Goal: Task Accomplishment & Management: Complete application form

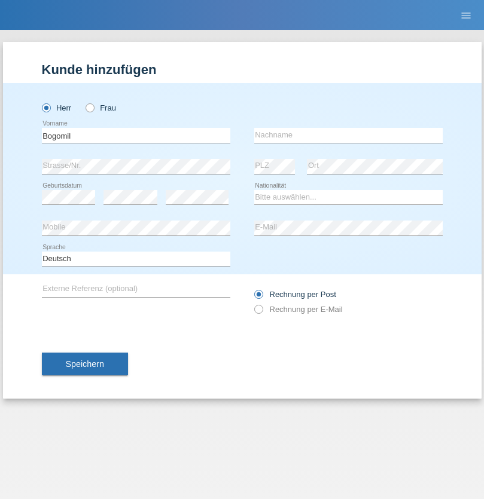
type input "Bogomil"
click at [348, 135] on input "text" at bounding box center [348, 135] width 188 height 15
type input "[PERSON_NAME] [PERSON_NAME]"
select select "BG"
select select "C"
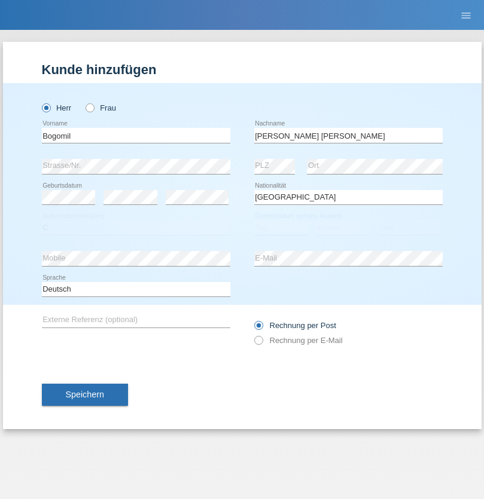
select select "29"
select select "04"
select select "2021"
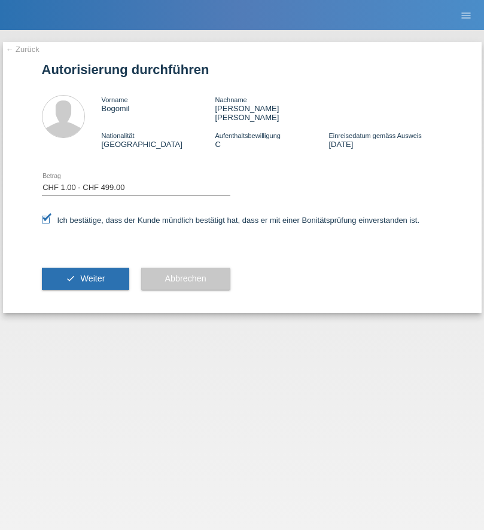
select select "1"
click at [85, 274] on span "Weiter" at bounding box center [92, 279] width 25 height 10
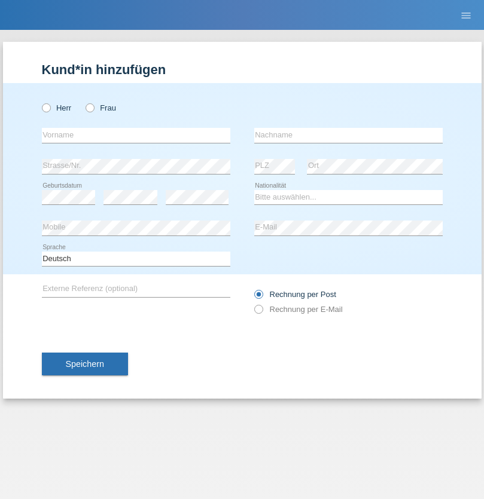
radio input "true"
click at [136, 135] on input "text" at bounding box center [136, 135] width 188 height 15
type input "bogomil"
click at [348, 135] on input "text" at bounding box center [348, 135] width 188 height 15
type input "bogomil"
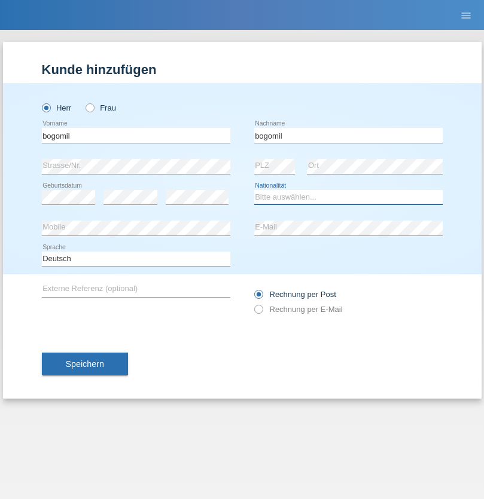
select select "BG"
select select "C"
select select "29"
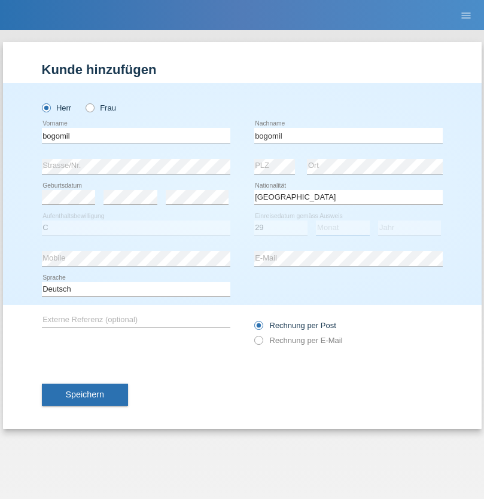
select select "04"
select select "2021"
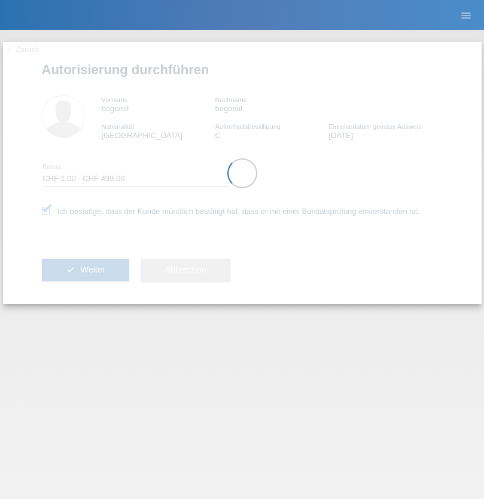
select select "1"
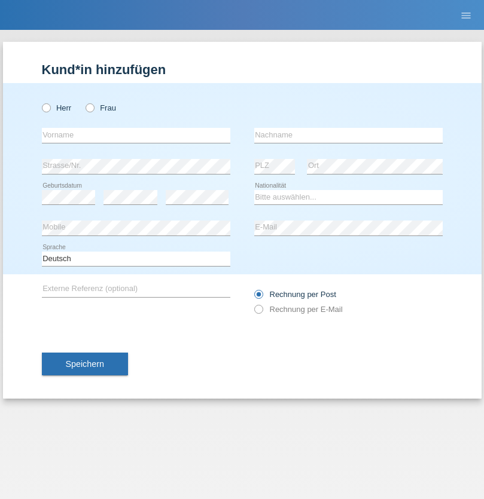
radio input "true"
click at [136, 135] on input "text" at bounding box center [136, 135] width 188 height 15
type input "Bogomil"
click at [348, 135] on input "text" at bounding box center [348, 135] width 188 height 15
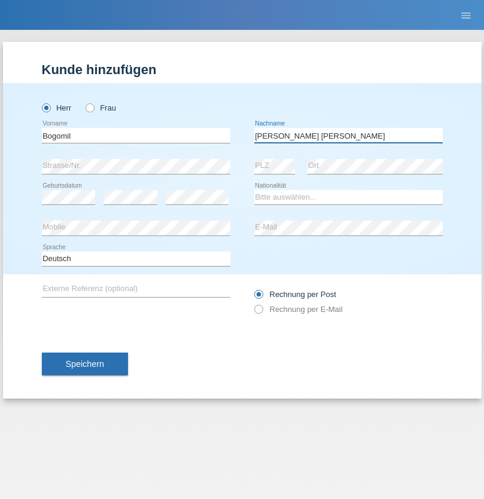
type input "[PERSON_NAME] [PERSON_NAME]"
select select "BG"
select select "C"
select select "30"
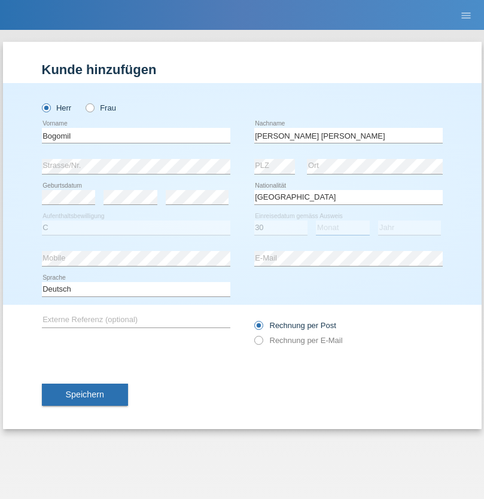
select select "04"
select select "2021"
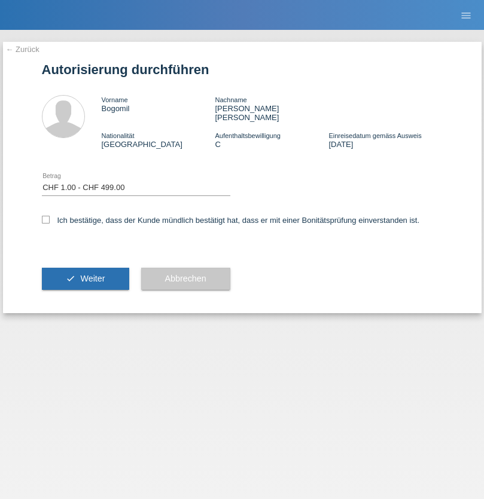
select select "1"
checkbox input "true"
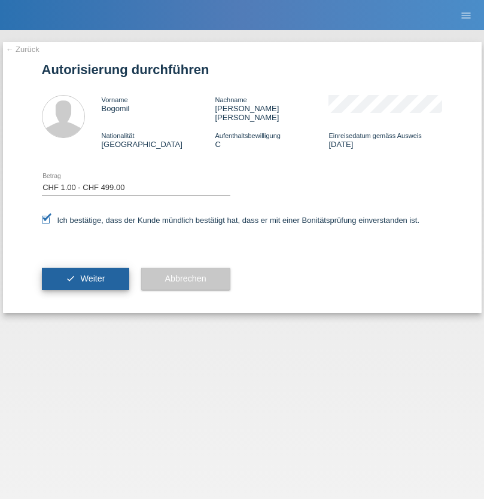
click at [85, 274] on span "Weiter" at bounding box center [92, 279] width 25 height 10
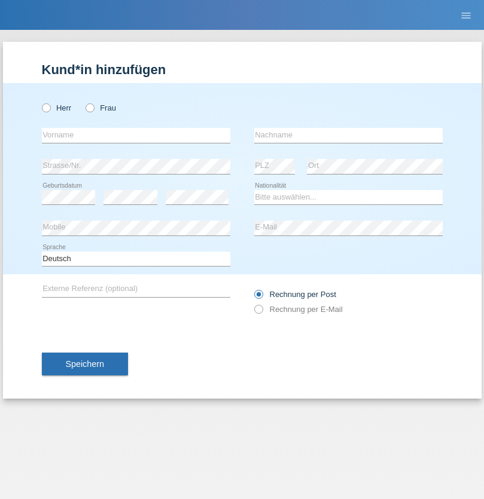
radio input "true"
click at [136, 135] on input "text" at bounding box center [136, 135] width 188 height 15
type input "Abdiyow"
click at [348, 135] on input "text" at bounding box center [348, 135] width 188 height 15
type input "Abdi"
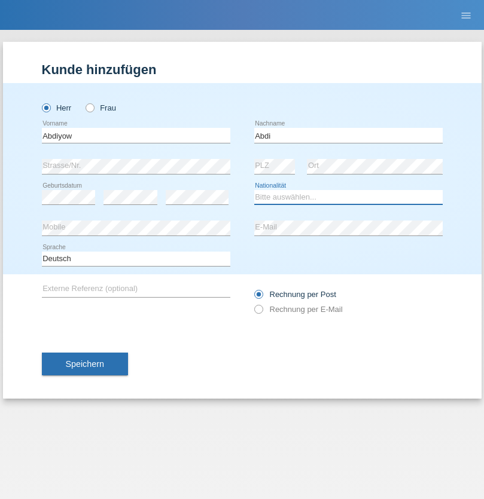
select select "CH"
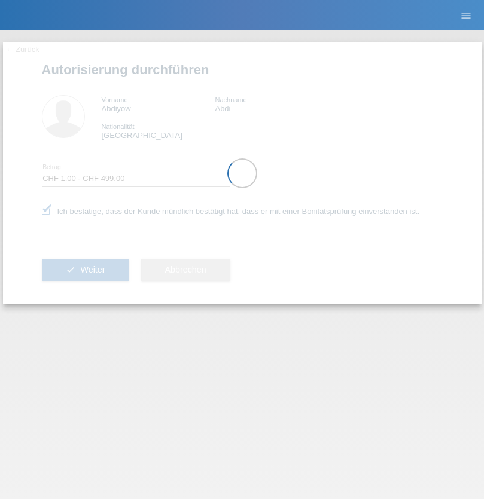
select select "1"
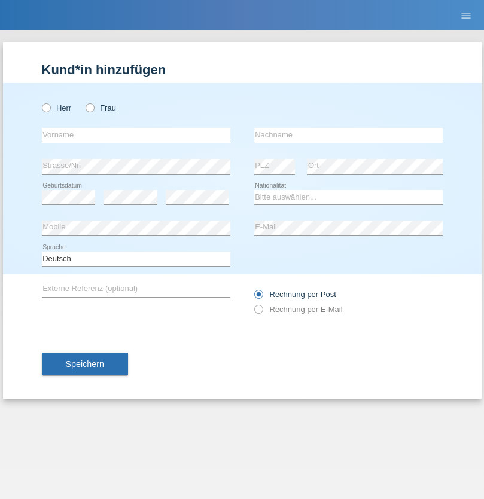
radio input "true"
click at [136, 135] on input "text" at bounding box center [136, 135] width 188 height 15
type input "Xhejlane"
click at [348, 135] on input "text" at bounding box center [348, 135] width 188 height 15
type input "Idrizi"
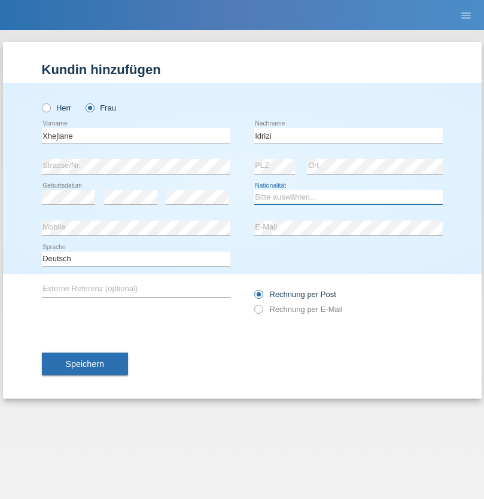
select select "MK"
select select "C"
select select "17"
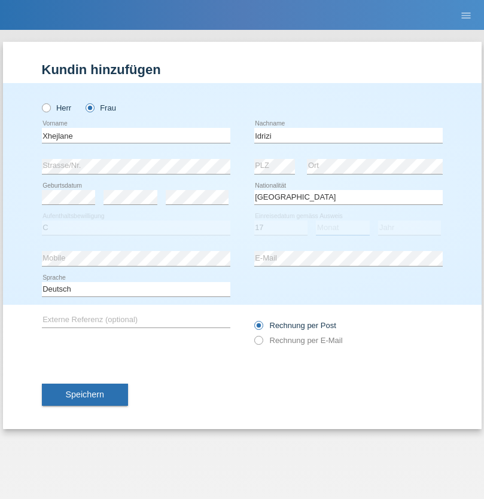
select select "08"
select select "2008"
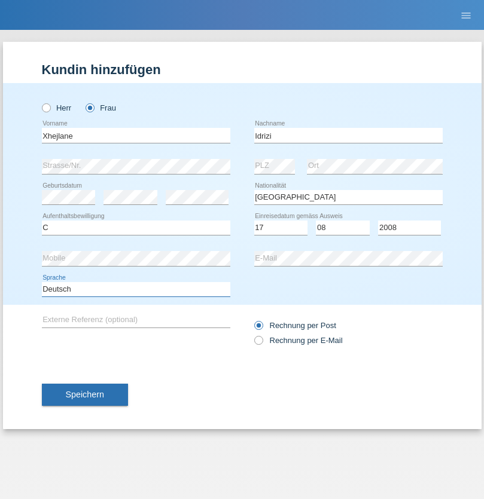
select select "en"
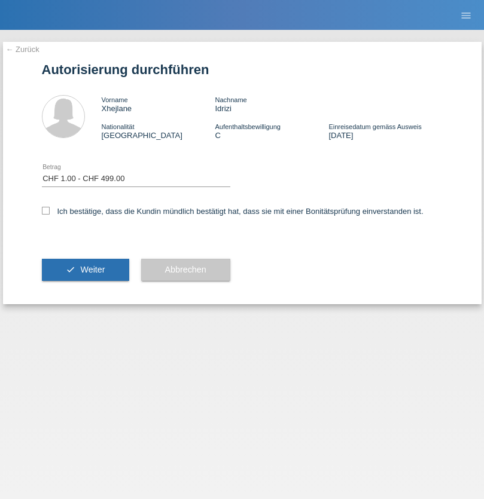
select select "1"
checkbox input "true"
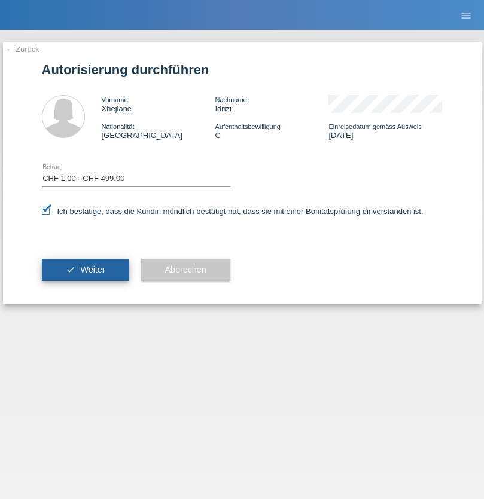
click at [85, 270] on span "Weiter" at bounding box center [92, 270] width 25 height 10
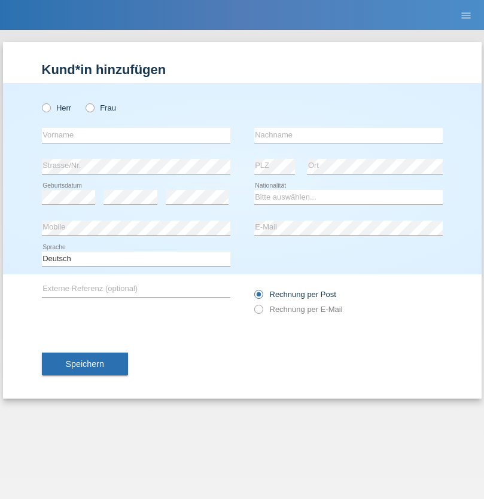
radio input "true"
select select "RS"
select select "C"
select select "08"
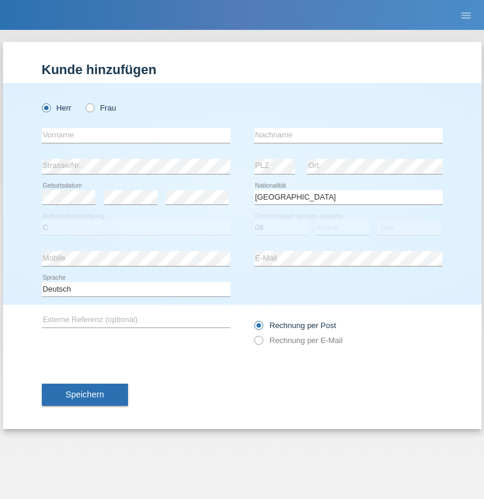
select select "10"
select select "2006"
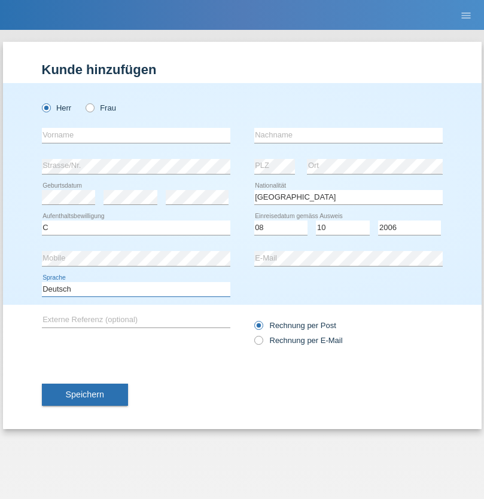
select select "en"
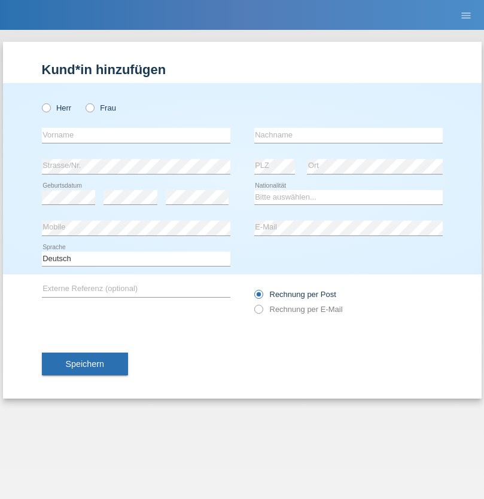
radio input "true"
click at [136, 135] on input "text" at bounding box center [136, 135] width 188 height 15
type input "Sladjan"
click at [348, 135] on input "text" at bounding box center [348, 135] width 188 height 15
type input "Pejic"
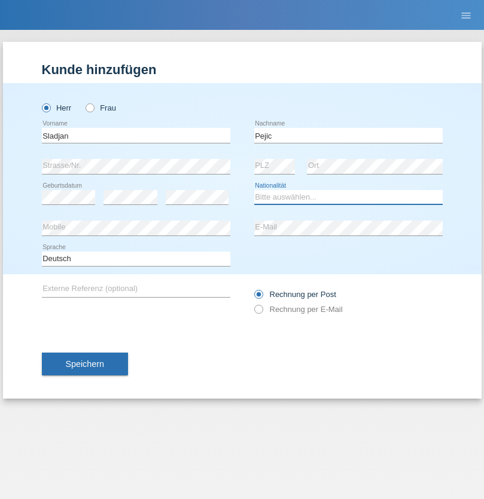
select select "CH"
radio input "true"
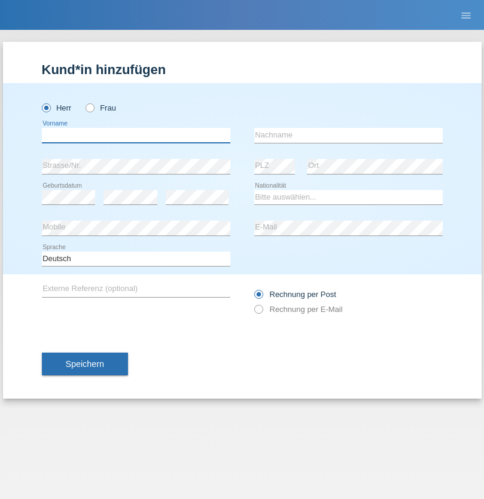
click at [136, 135] on input "text" at bounding box center [136, 135] width 188 height 15
type input "Mohammad Qais"
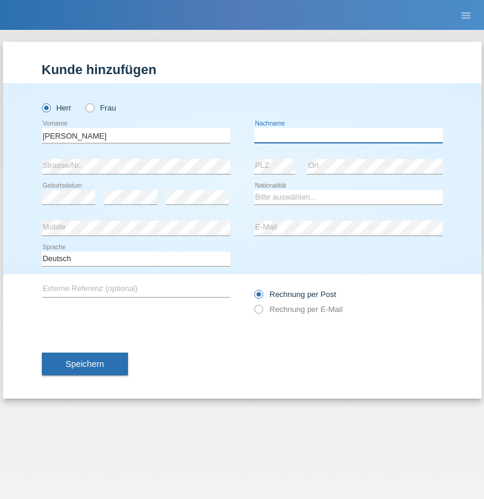
click at [348, 135] on input "text" at bounding box center [348, 135] width 188 height 15
type input "Nemani"
select select "AF"
select select "C"
select select "02"
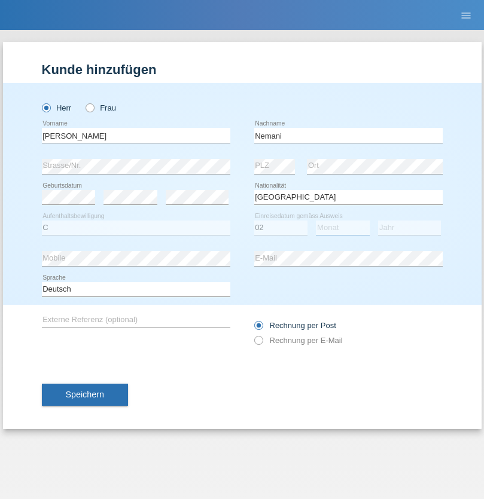
select select "01"
select select "2021"
